Goal: Task Accomplishment & Management: Complete application form

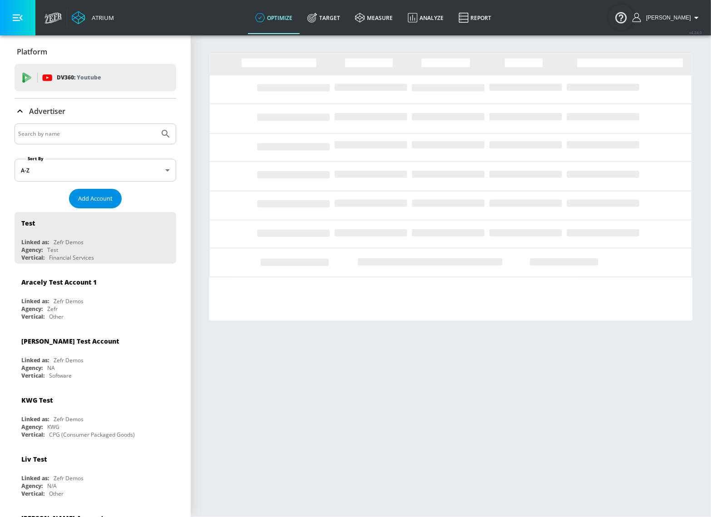
click at [96, 201] on span "Add Account" at bounding box center [95, 199] width 35 height 10
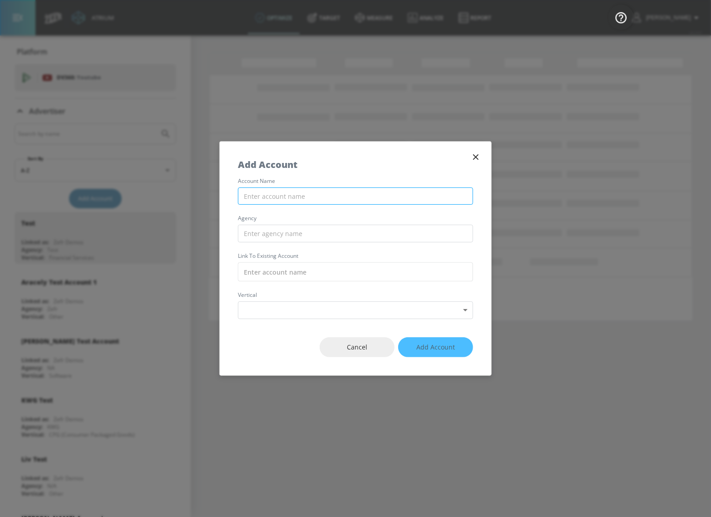
click at [297, 194] on input "text" at bounding box center [355, 197] width 235 height 18
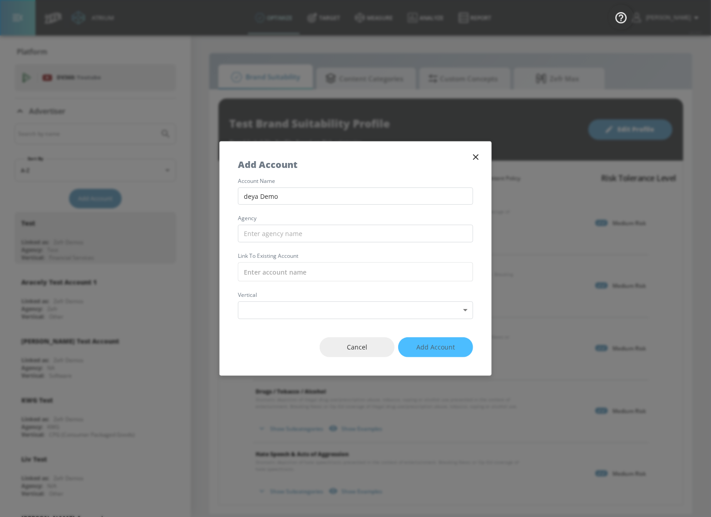
type input "deya Demo"
type input "zefr"
click at [342, 312] on body "Atrium optimize Target measure Analyze Report optimize Target measure Analyze R…" at bounding box center [355, 258] width 711 height 517
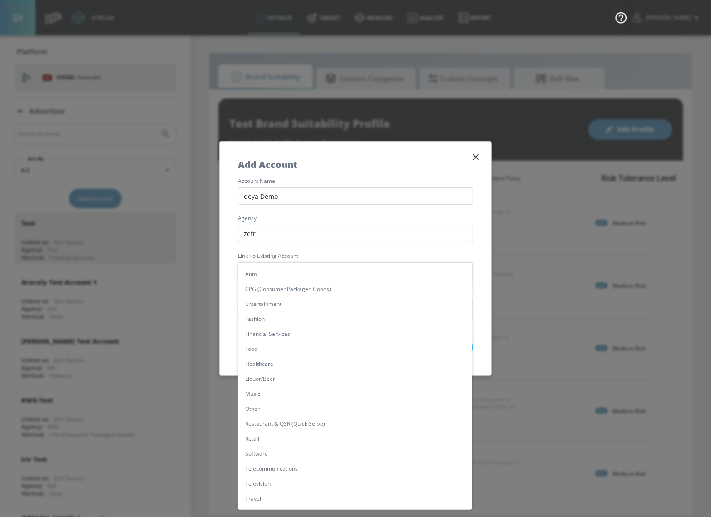
click at [299, 253] on div at bounding box center [355, 258] width 711 height 517
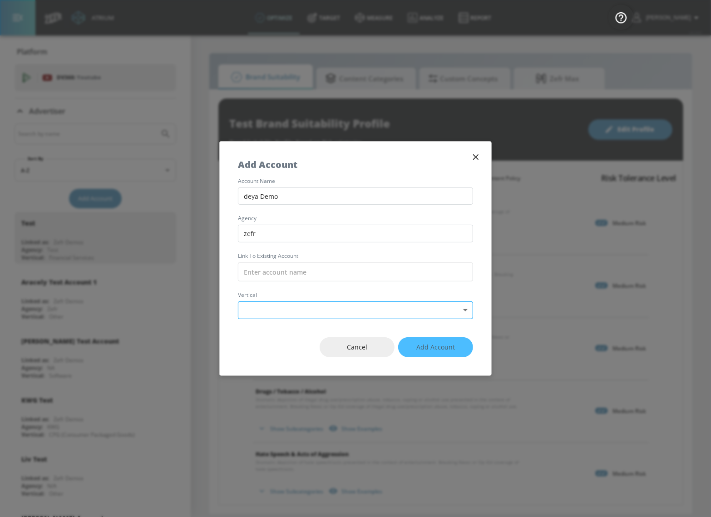
click at [293, 310] on body "Atrium optimize Target measure Analyze Report optimize Target measure Analyze R…" at bounding box center [355, 258] width 711 height 517
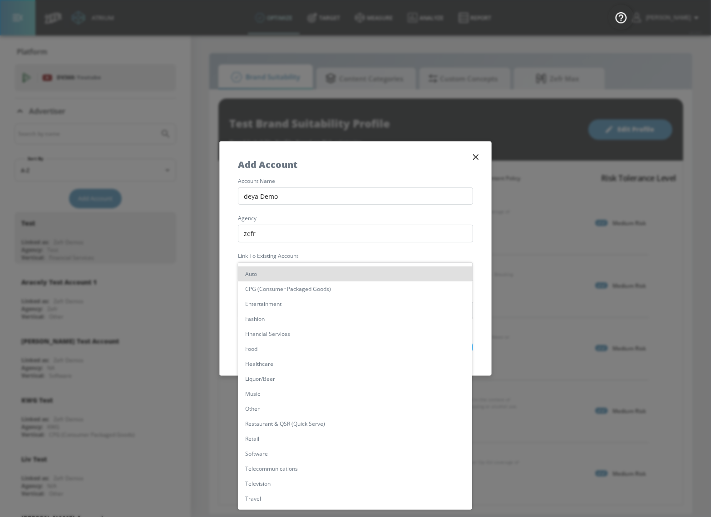
click at [271, 411] on li "Other" at bounding box center [355, 409] width 234 height 15
type input "[object Object]"
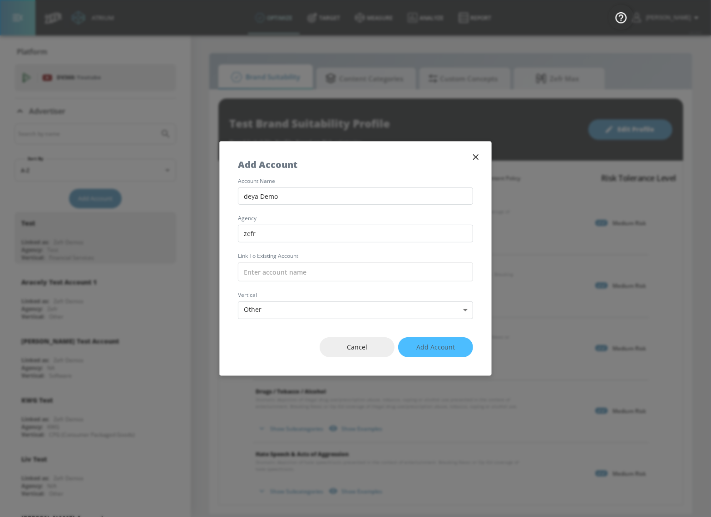
drag, startPoint x: 440, startPoint y: 348, endPoint x: 429, endPoint y: 347, distance: 11.4
click at [440, 348] on div "Cancel Add Account" at bounding box center [356, 347] width 272 height 57
drag, startPoint x: 416, startPoint y: 345, endPoint x: 406, endPoint y: 345, distance: 10.5
click at [414, 345] on div "Cancel Add Account" at bounding box center [356, 347] width 272 height 57
click at [406, 345] on div "Cancel Add Account" at bounding box center [356, 347] width 272 height 57
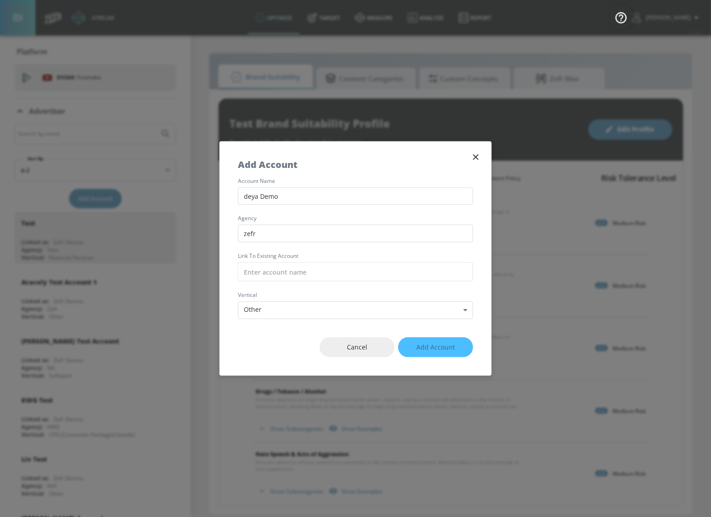
click at [420, 349] on div "Cancel Add Account" at bounding box center [356, 347] width 272 height 57
click at [425, 348] on div "Cancel Add Account" at bounding box center [356, 347] width 272 height 57
click at [440, 348] on div "Cancel Add Account" at bounding box center [356, 347] width 272 height 57
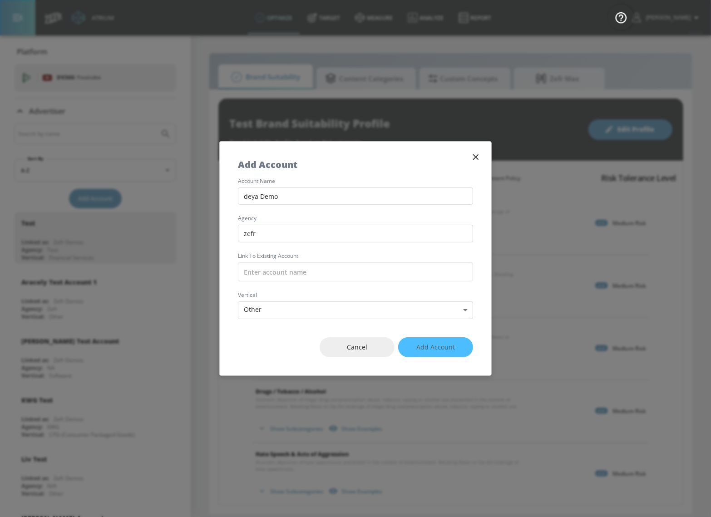
click at [440, 348] on div "Cancel Add Account" at bounding box center [356, 347] width 272 height 57
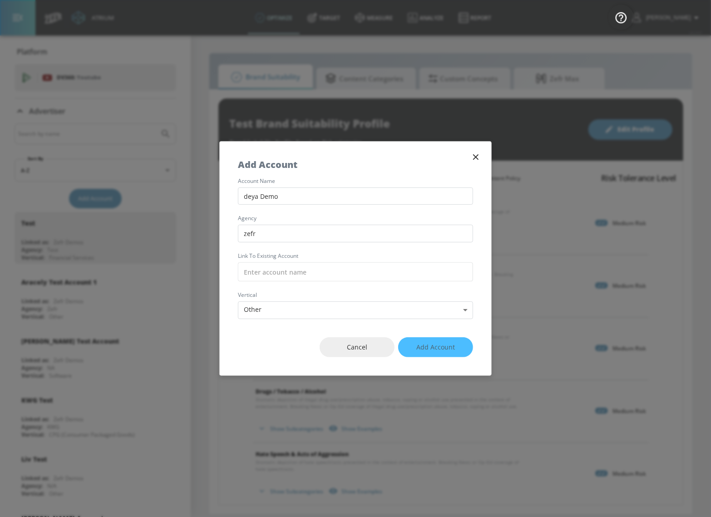
click at [440, 348] on div "Cancel Add Account" at bounding box center [356, 347] width 272 height 57
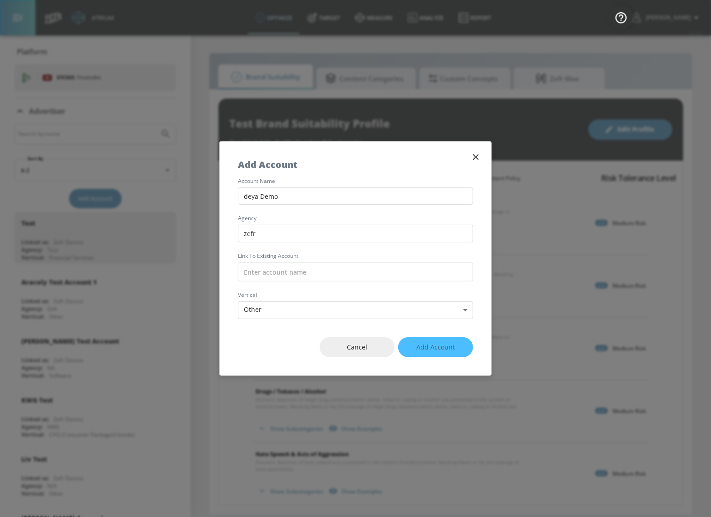
click at [449, 353] on div "Cancel Add Account" at bounding box center [356, 347] width 272 height 57
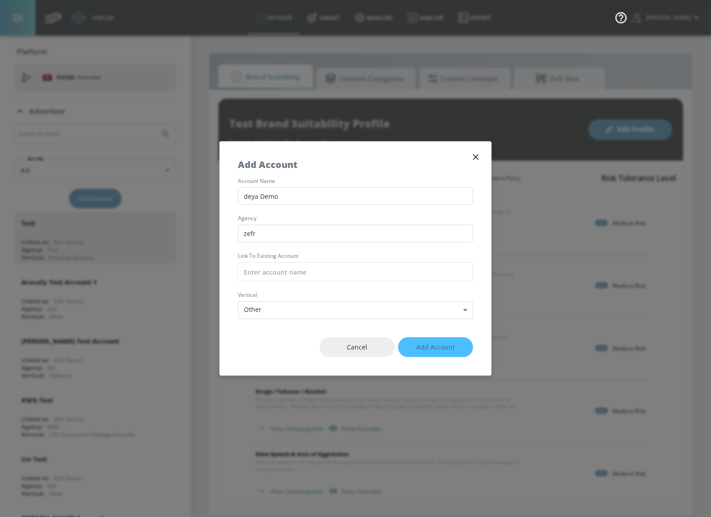
click at [449, 353] on div "Cancel Add Account" at bounding box center [356, 347] width 272 height 57
click at [453, 351] on div "Cancel Add Account" at bounding box center [356, 347] width 272 height 57
click at [453, 350] on div "Cancel Add Account" at bounding box center [356, 347] width 272 height 57
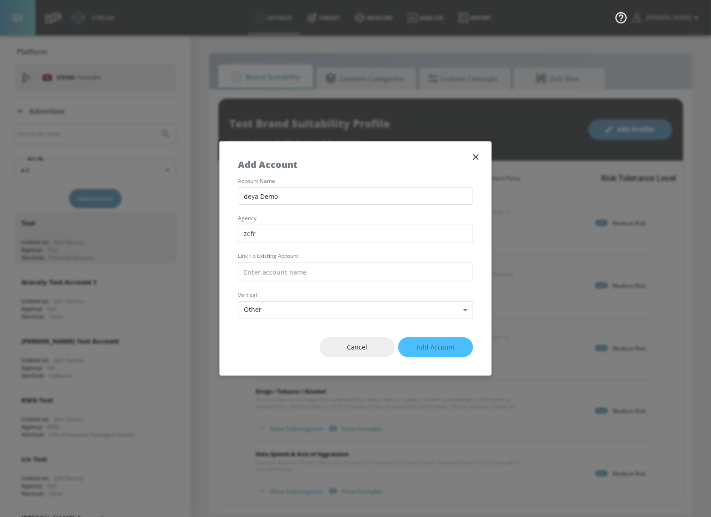
click at [453, 350] on div "Cancel Add Account" at bounding box center [356, 347] width 272 height 57
click at [380, 271] on input "text" at bounding box center [355, 272] width 235 height 19
click at [439, 347] on div "Cancel Add Account" at bounding box center [356, 347] width 272 height 57
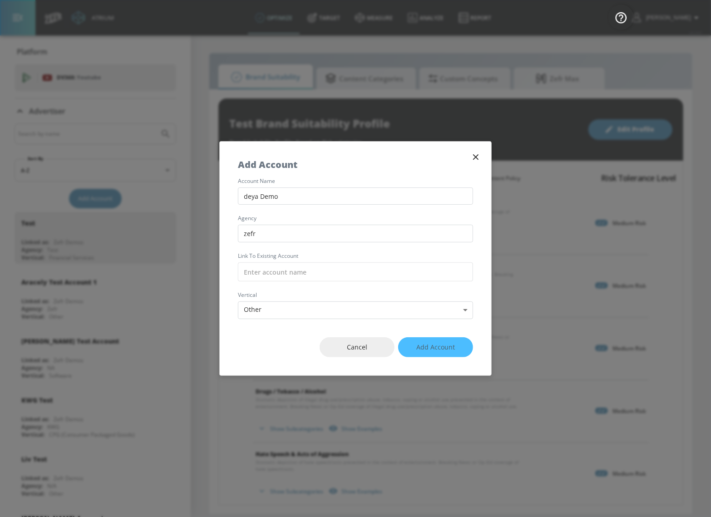
click at [439, 347] on div "Cancel Add Account" at bounding box center [356, 347] width 272 height 57
click at [474, 159] on icon "button" at bounding box center [476, 157] width 10 height 10
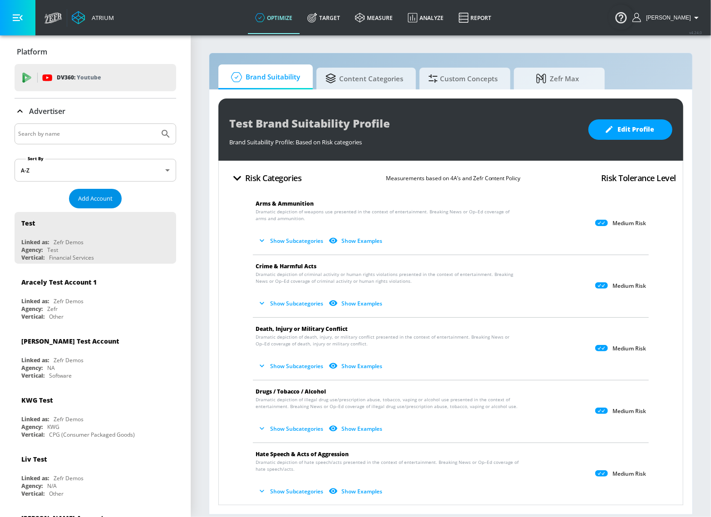
click at [89, 195] on span "Add Account" at bounding box center [95, 199] width 35 height 10
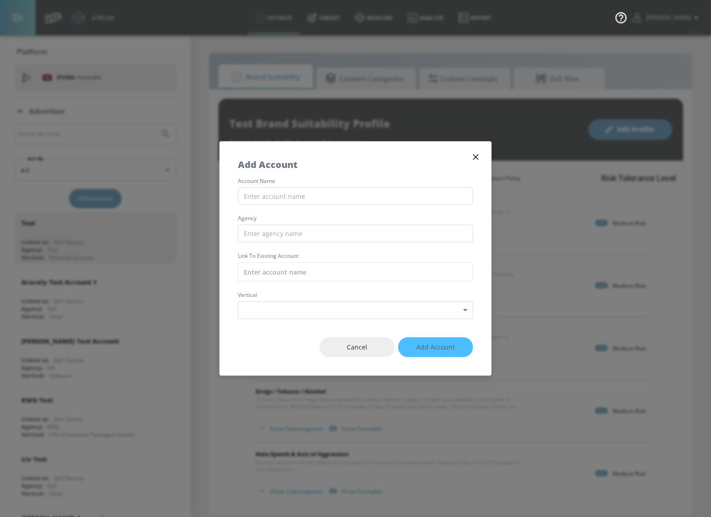
click at [413, 320] on div "Cancel Add Account" at bounding box center [356, 347] width 272 height 57
click at [440, 340] on div "Cancel Add Account" at bounding box center [356, 347] width 272 height 57
click at [437, 348] on div "Cancel Add Account" at bounding box center [356, 347] width 272 height 57
click at [449, 345] on div "Cancel Add Account" at bounding box center [356, 347] width 272 height 57
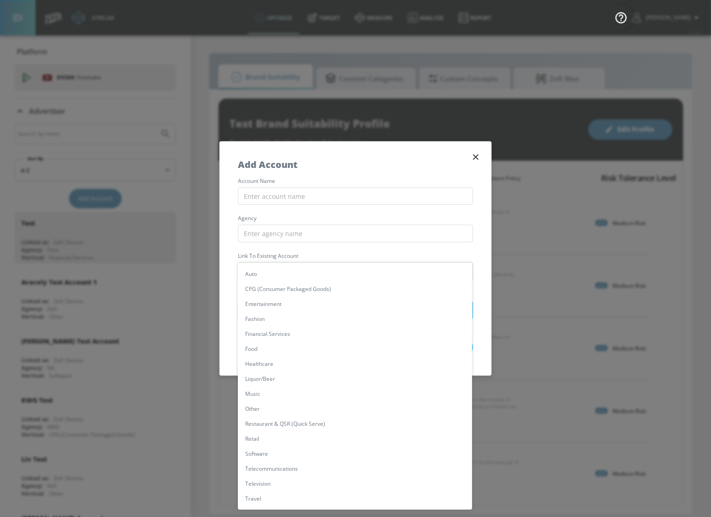
click at [426, 315] on body "Atrium optimize Target measure Analyze Report optimize Target measure Analyze R…" at bounding box center [355, 258] width 711 height 517
click at [463, 254] on div at bounding box center [355, 258] width 711 height 517
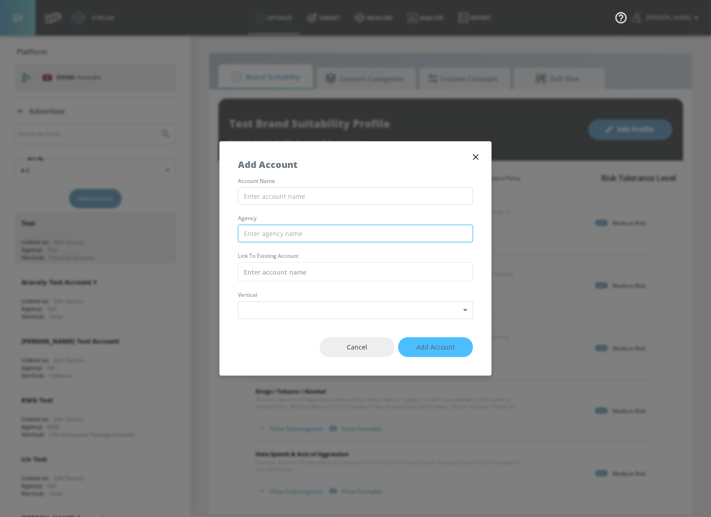
click at [286, 230] on input "text" at bounding box center [355, 234] width 235 height 18
click at [284, 234] on input "text" at bounding box center [355, 234] width 235 height 18
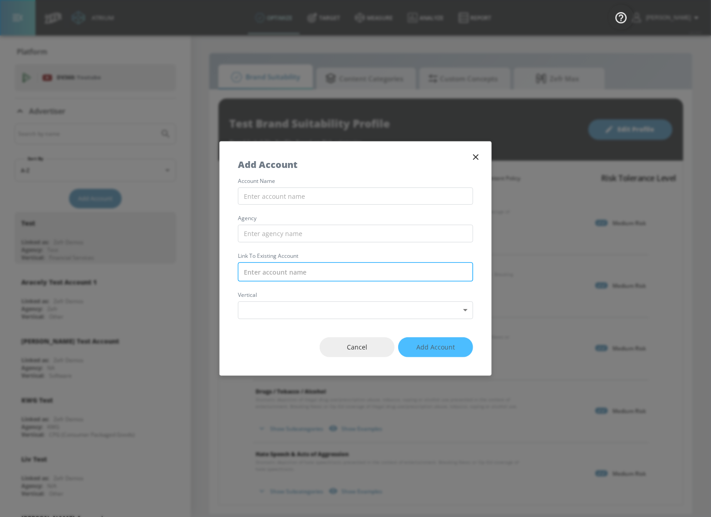
click at [294, 273] on input "text" at bounding box center [355, 272] width 235 height 19
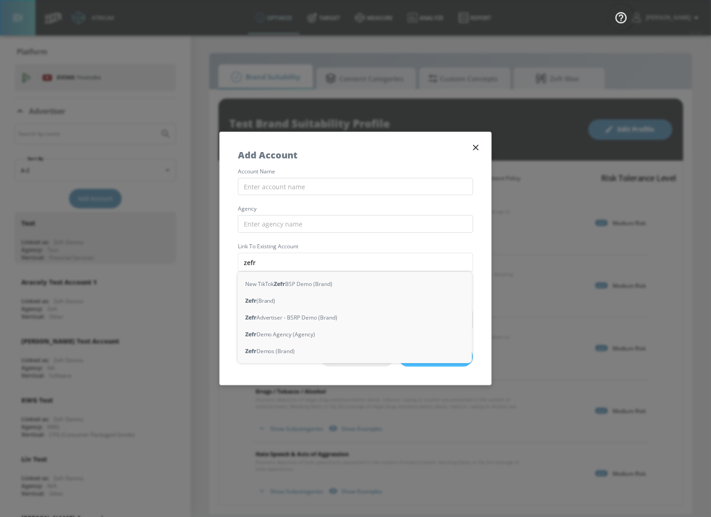
click at [315, 350] on div "Zefr Demos (Brand)" at bounding box center [355, 351] width 234 height 17
type input "Zefr Demos (Brand)"
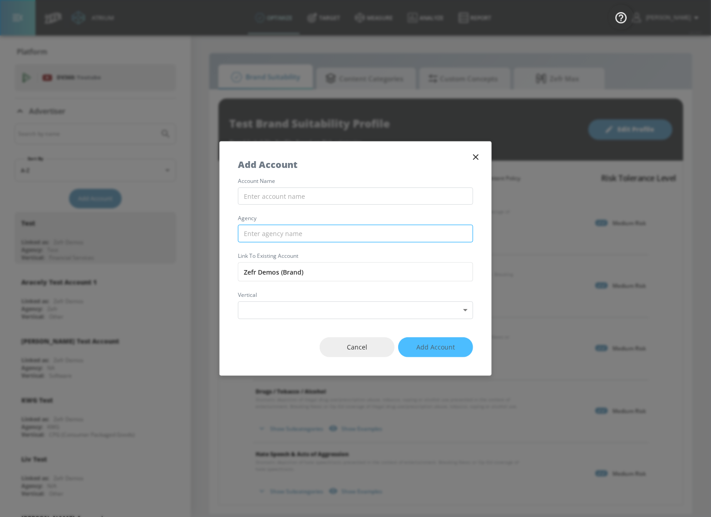
click at [277, 234] on input "text" at bounding box center [355, 234] width 235 height 18
type input "t"
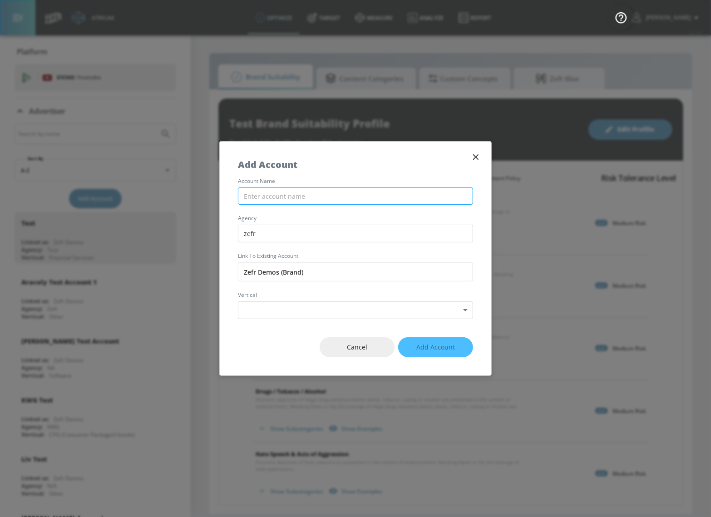
type input "zefr"
click at [265, 196] on input "text" at bounding box center [355, 197] width 235 height 18
click at [247, 196] on input "deya Demos" at bounding box center [355, 197] width 235 height 18
type input "Deya Demos"
click at [278, 312] on body "Atrium optimize Target measure Analyze Report optimize Target measure Analyze R…" at bounding box center [355, 258] width 711 height 517
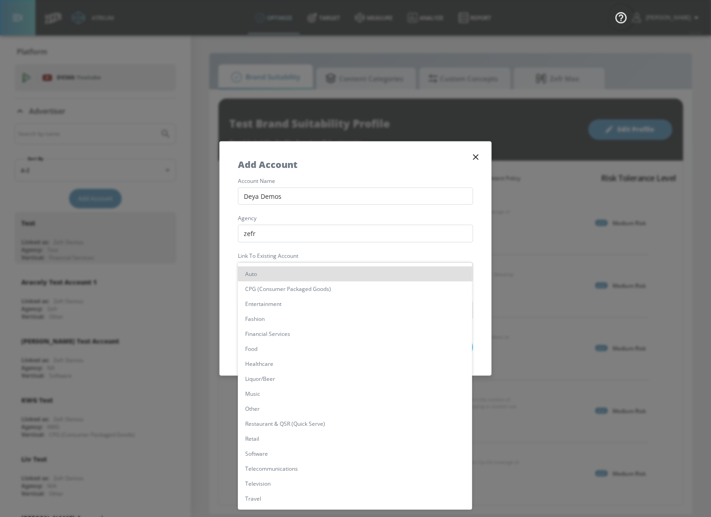
click at [263, 413] on li "Other" at bounding box center [355, 409] width 234 height 15
type input "[object Object]"
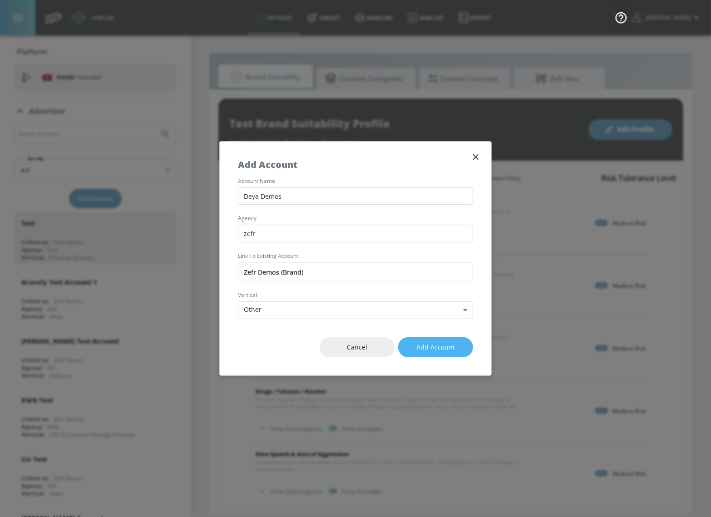
click at [441, 352] on span "Add Account" at bounding box center [436, 347] width 39 height 11
